Goal: Task Accomplishment & Management: Manage account settings

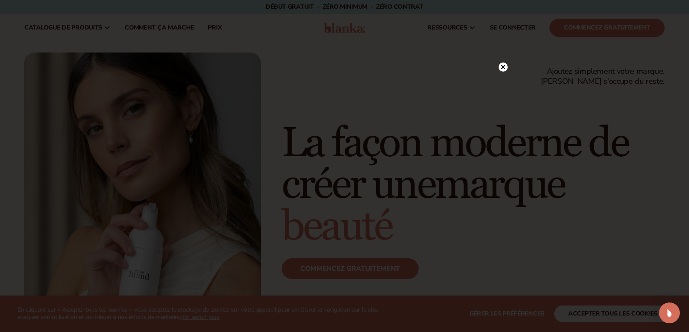
click at [509, 64] on div at bounding box center [344, 166] width 689 height 332
click at [503, 67] on icon at bounding box center [503, 67] width 4 height 4
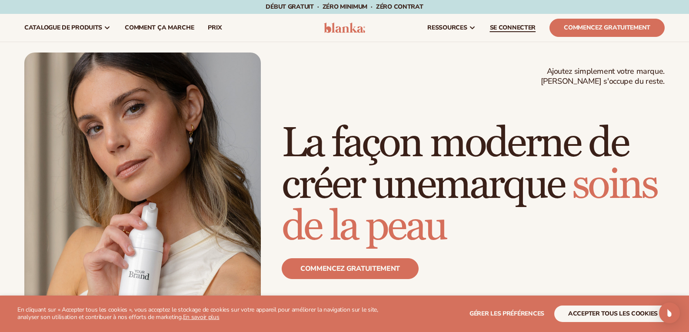
click at [512, 27] on font "SE CONNECTER" at bounding box center [513, 27] width 46 height 8
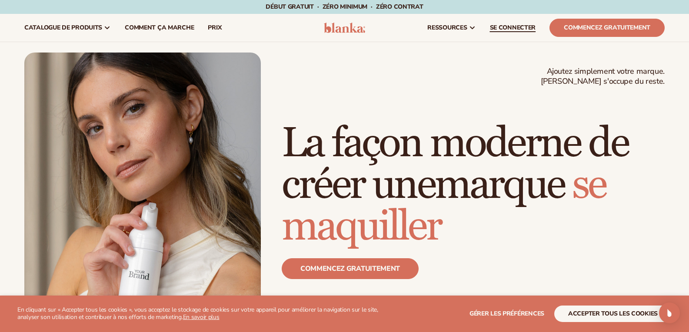
click at [499, 27] on font "SE CONNECTER" at bounding box center [513, 27] width 46 height 8
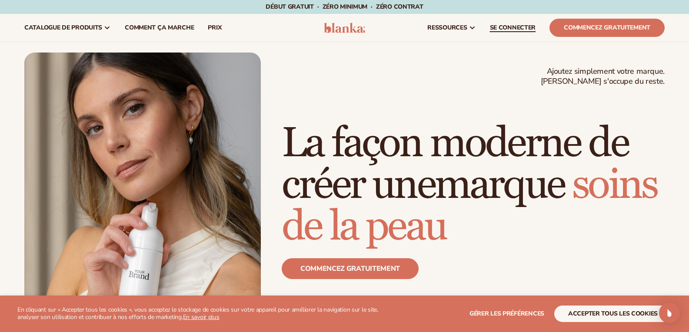
click at [521, 23] on font "SE CONNECTER" at bounding box center [513, 27] width 46 height 8
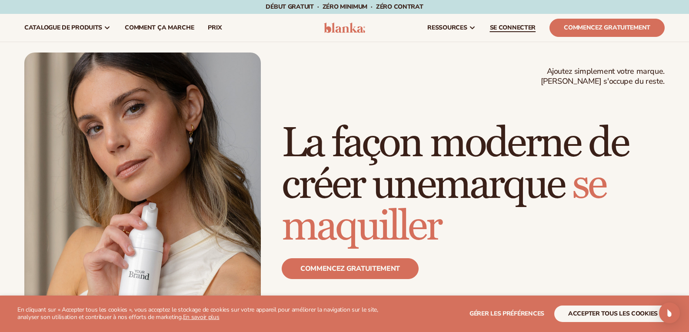
click at [499, 25] on font "SE CONNECTER" at bounding box center [513, 27] width 46 height 8
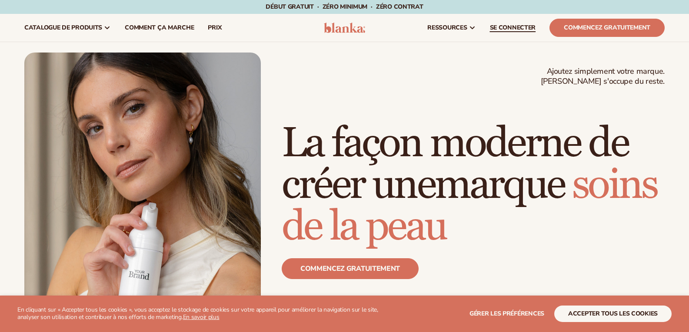
click at [498, 29] on font "SE CONNECTER" at bounding box center [513, 27] width 46 height 8
